Goal: Information Seeking & Learning: Learn about a topic

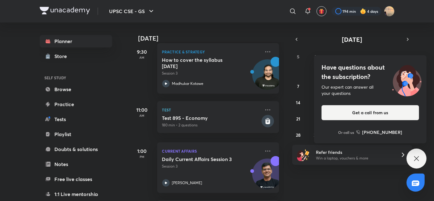
scroll to position [266, 0]
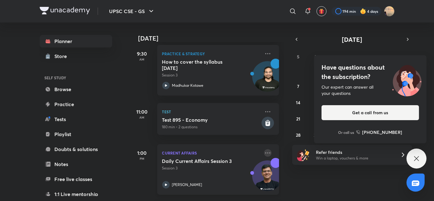
click at [264, 151] on icon at bounding box center [268, 153] width 8 height 8
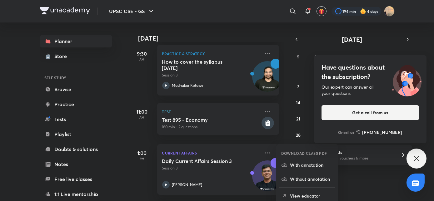
click at [349, 184] on div "[DATE] Good evening, Snatashree You have 8 events [DATE] Give us your feedback …" at bounding box center [281, 112] width 303 height 179
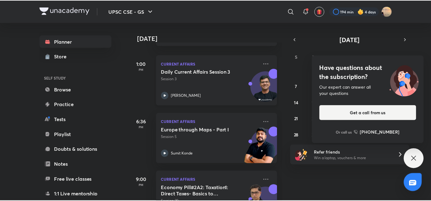
scroll to position [354, 0]
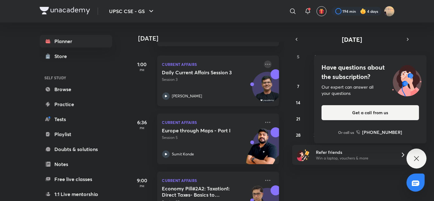
click at [264, 65] on icon at bounding box center [268, 65] width 8 height 8
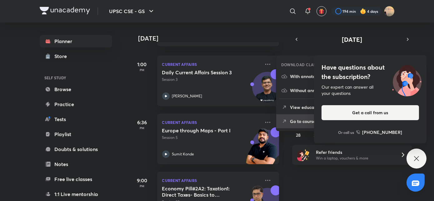
click at [293, 122] on p "Go to course page" at bounding box center [311, 121] width 43 height 7
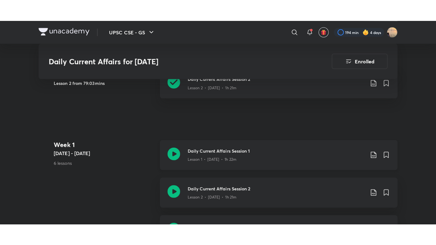
scroll to position [269, 0]
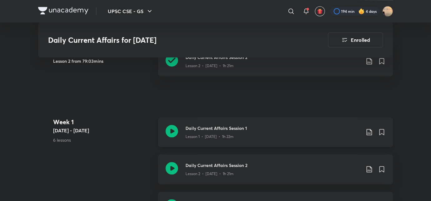
click at [195, 134] on p "Lesson 1 • [DATE] • 1h 22m" at bounding box center [210, 137] width 48 height 6
